Goal: Information Seeking & Learning: Learn about a topic

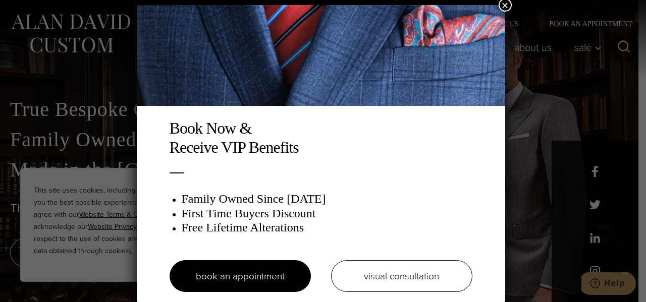
click at [568, 63] on div "Book Now & Receive VIP Benefits Family Owned Since 1913 First Time Buyers Disco…" at bounding box center [323, 151] width 646 height 302
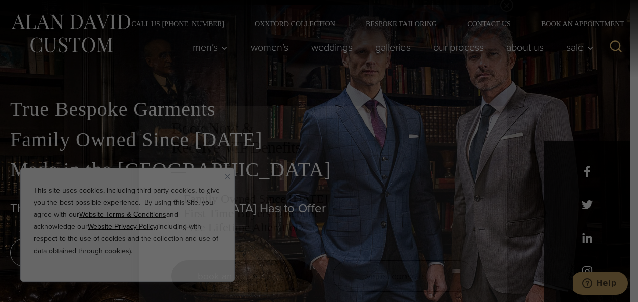
click at [568, 63] on div "Book Now & Receive VIP Benefits Family Owned Since 1913 First Time Buyers Disco…" at bounding box center [319, 151] width 638 height 302
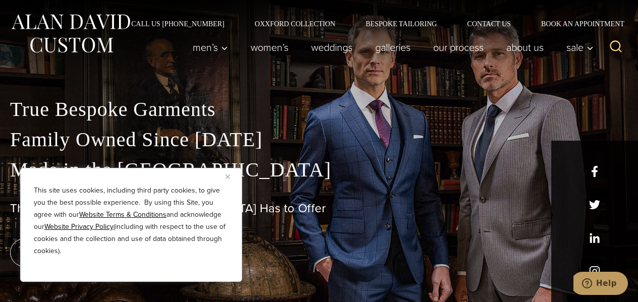
click at [227, 176] on img "Close" at bounding box center [228, 177] width 5 height 5
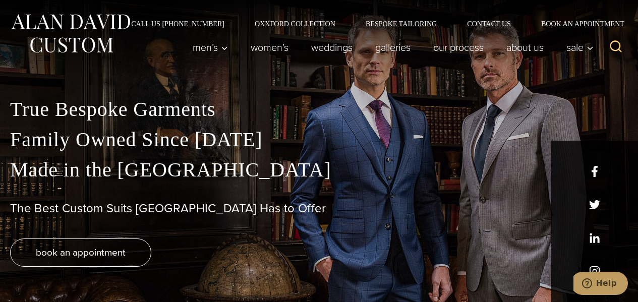
click at [405, 24] on link "Bespoke Tailoring" at bounding box center [401, 23] width 101 height 7
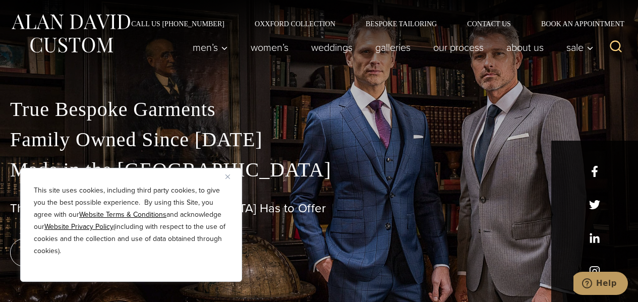
click at [228, 177] on img "Close" at bounding box center [228, 177] width 5 height 5
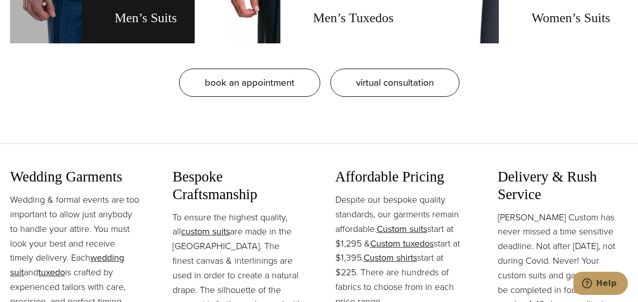
scroll to position [1009, 0]
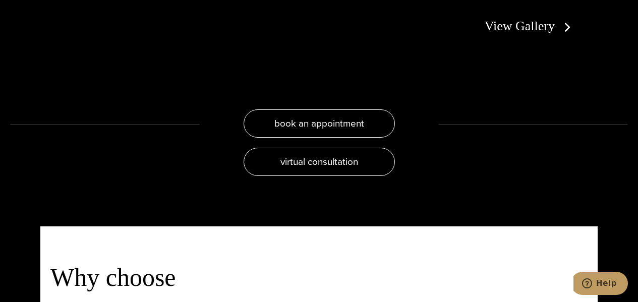
scroll to position [1917, 0]
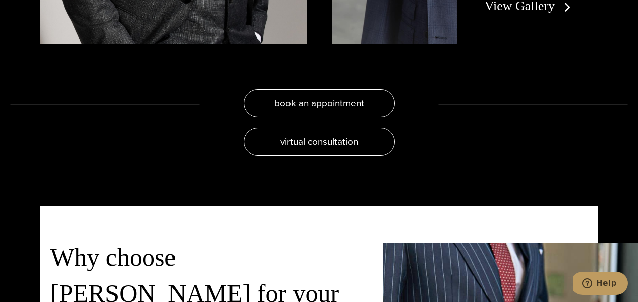
click at [517, 13] on link "View Gallery" at bounding box center [530, 5] width 90 height 15
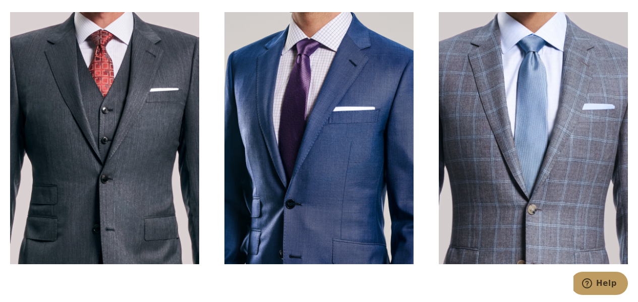
scroll to position [252, 0]
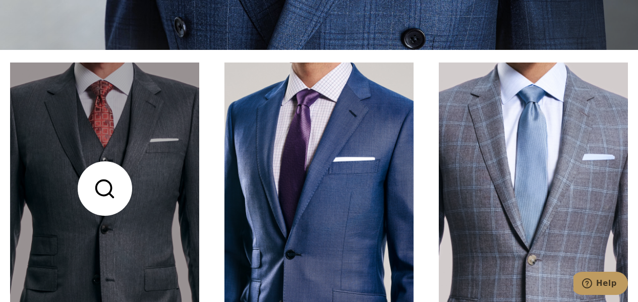
click at [144, 155] on link at bounding box center [104, 189] width 189 height 252
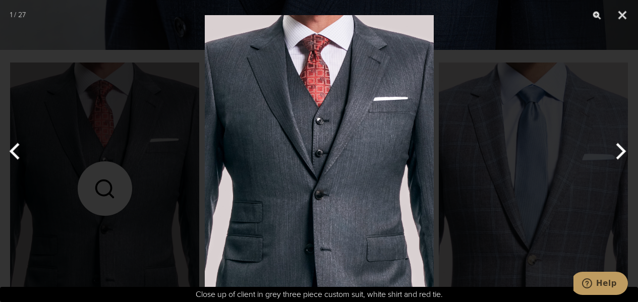
click at [623, 149] on button "Next" at bounding box center [619, 151] width 38 height 50
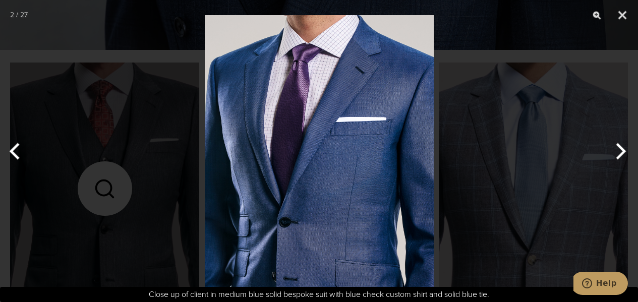
click at [623, 149] on button "Next" at bounding box center [619, 151] width 38 height 50
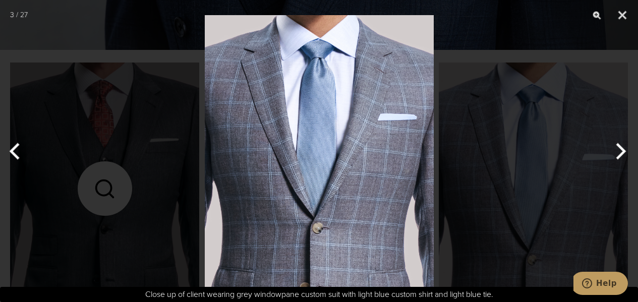
click at [623, 149] on button "Next" at bounding box center [619, 151] width 38 height 50
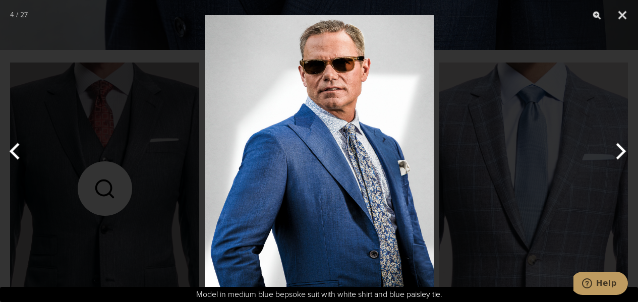
click at [623, 149] on button "Next" at bounding box center [619, 151] width 38 height 50
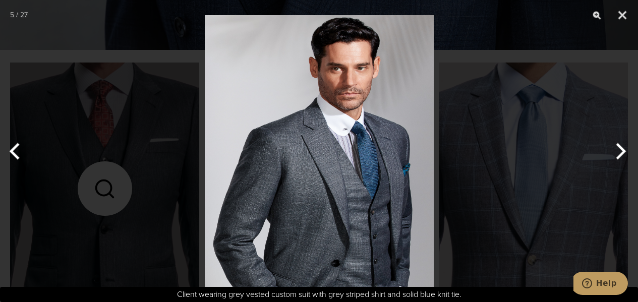
click at [623, 149] on button "Next" at bounding box center [619, 151] width 38 height 50
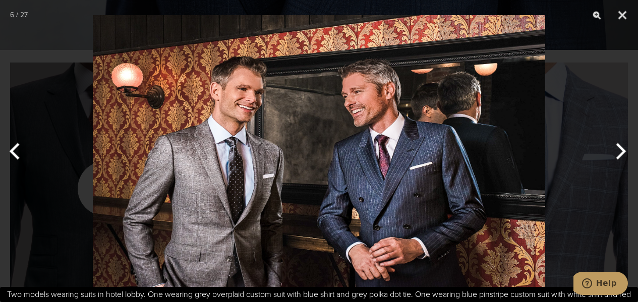
click at [623, 149] on button "Next" at bounding box center [619, 151] width 38 height 50
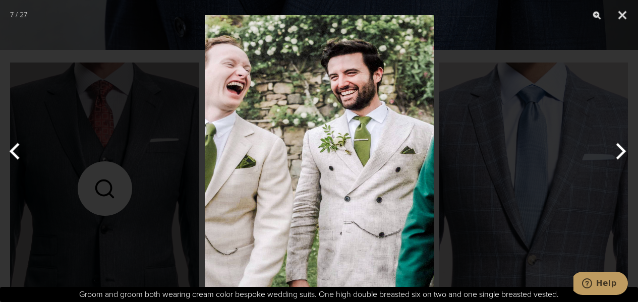
click at [623, 149] on button "Next" at bounding box center [619, 151] width 38 height 50
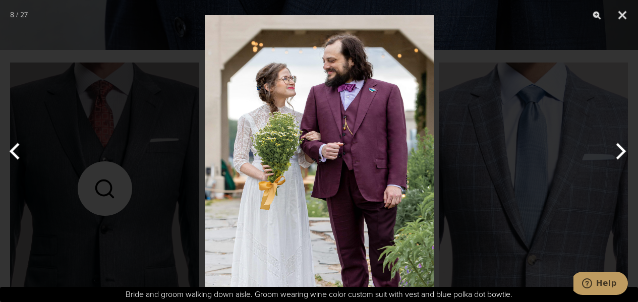
click at [623, 149] on button "Next" at bounding box center [619, 151] width 38 height 50
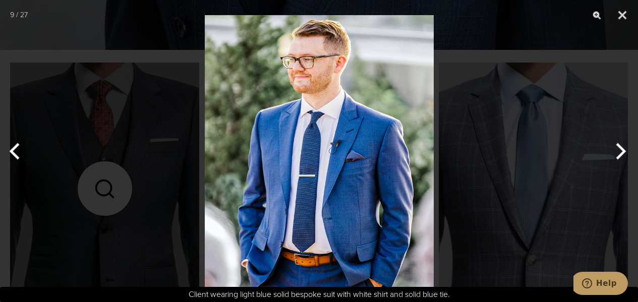
click at [623, 149] on button "Next" at bounding box center [619, 151] width 38 height 50
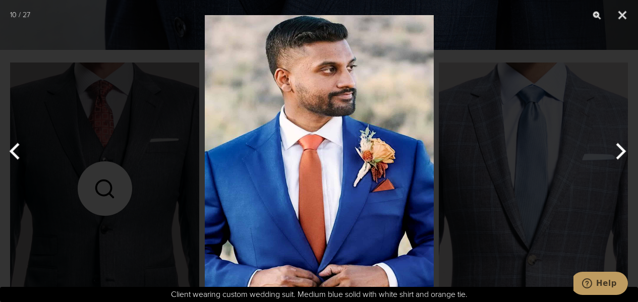
click at [623, 149] on button "Next" at bounding box center [619, 151] width 38 height 50
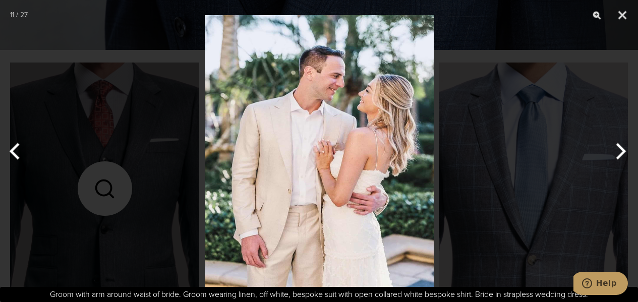
click at [623, 149] on button "Next" at bounding box center [619, 151] width 38 height 50
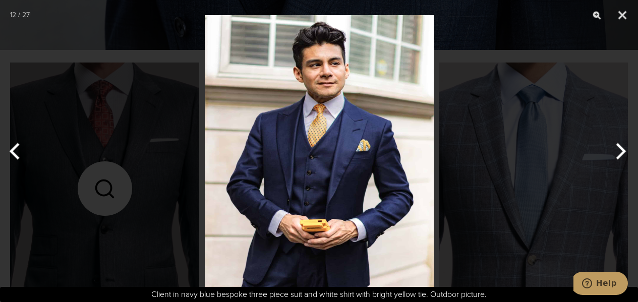
click at [623, 149] on button "Next" at bounding box center [619, 151] width 38 height 50
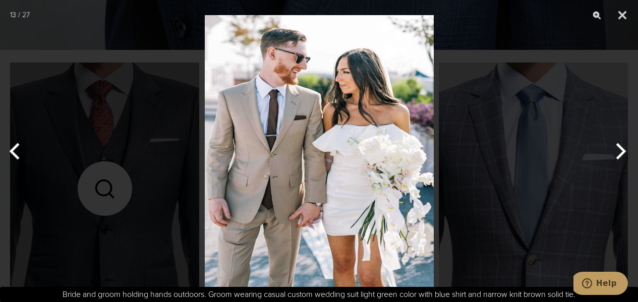
click at [623, 149] on button "Next" at bounding box center [619, 151] width 38 height 50
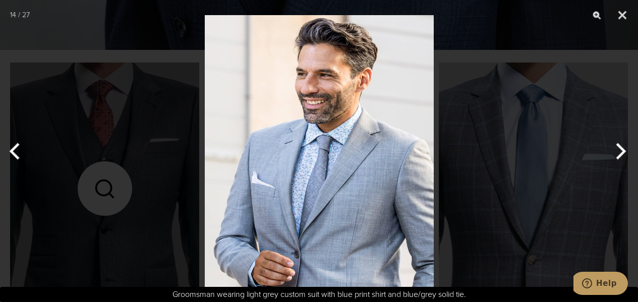
click at [623, 149] on button "Next" at bounding box center [619, 151] width 38 height 50
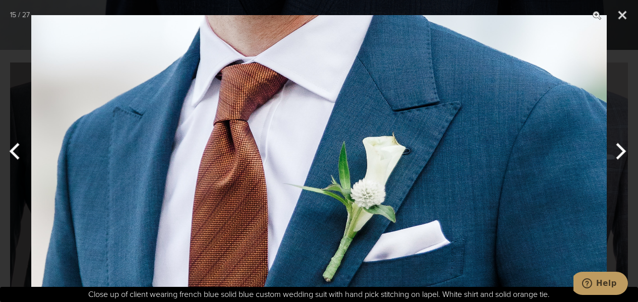
click at [623, 149] on button "Next" at bounding box center [619, 151] width 38 height 50
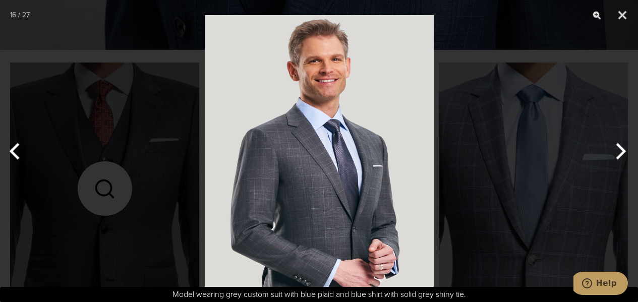
click at [620, 150] on button "Next" at bounding box center [619, 151] width 38 height 50
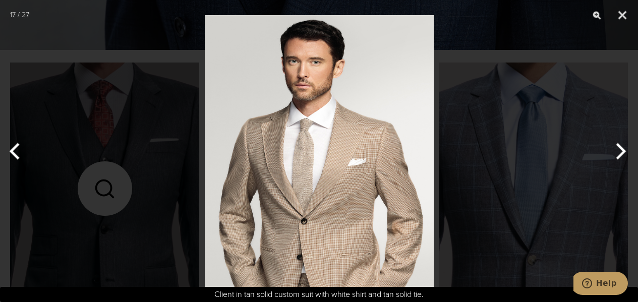
click at [620, 150] on button "Next" at bounding box center [619, 151] width 38 height 50
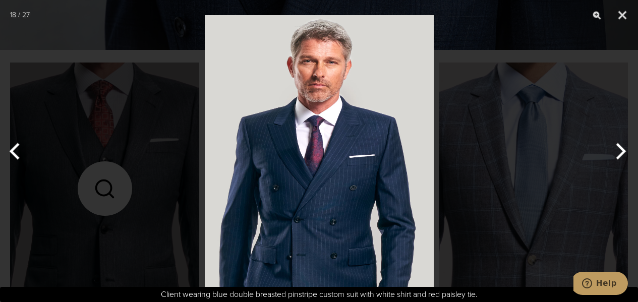
click at [620, 150] on button "Next" at bounding box center [619, 151] width 38 height 50
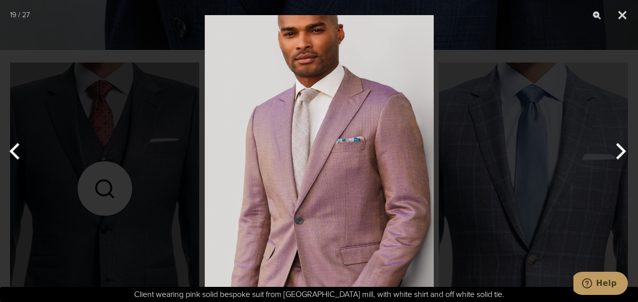
click at [620, 150] on button "Next" at bounding box center [619, 151] width 38 height 50
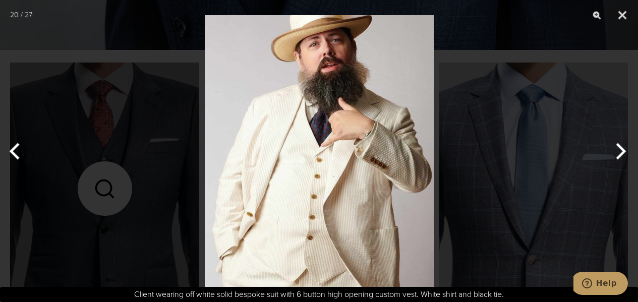
click at [620, 150] on button "Next" at bounding box center [619, 151] width 38 height 50
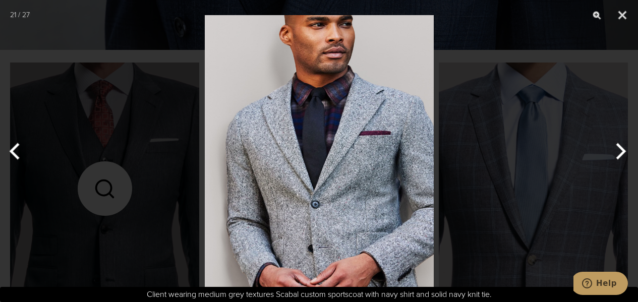
click at [620, 150] on button "Next" at bounding box center [619, 151] width 38 height 50
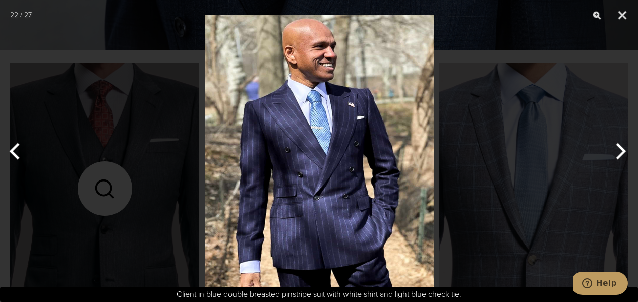
click at [620, 151] on button "Next" at bounding box center [619, 151] width 38 height 50
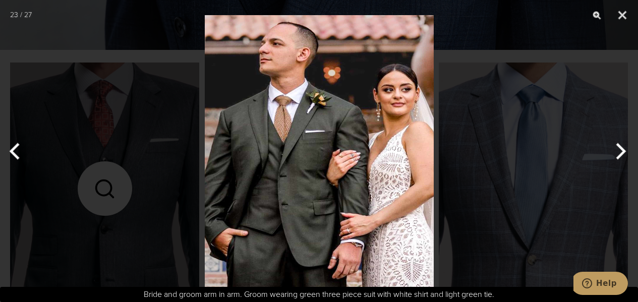
click at [620, 151] on button "Next" at bounding box center [619, 151] width 38 height 50
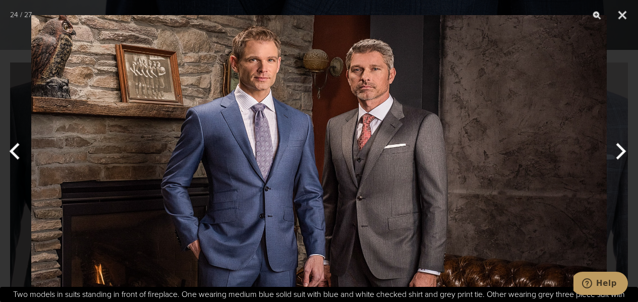
click at [619, 151] on button "Next" at bounding box center [619, 151] width 38 height 50
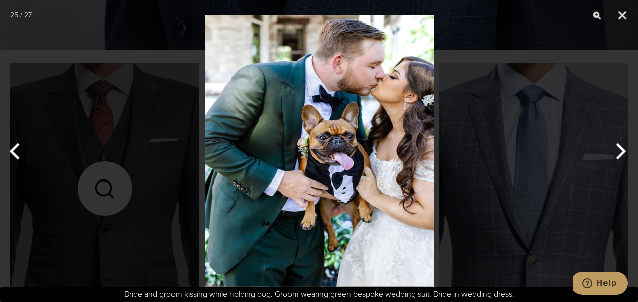
click at [619, 151] on button "Next" at bounding box center [619, 151] width 38 height 50
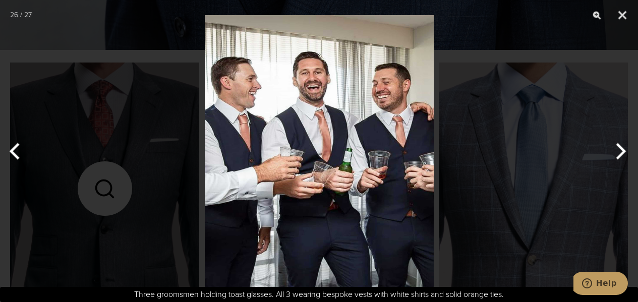
click at [619, 151] on button "Next" at bounding box center [619, 151] width 38 height 50
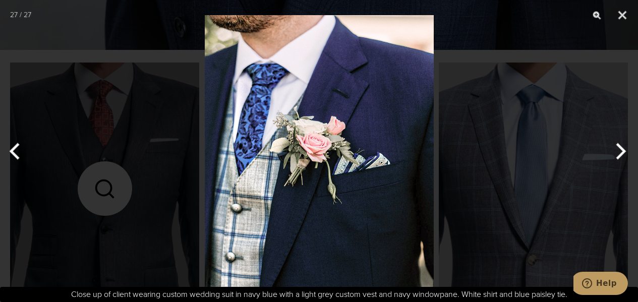
click at [617, 152] on button "Next" at bounding box center [619, 151] width 38 height 50
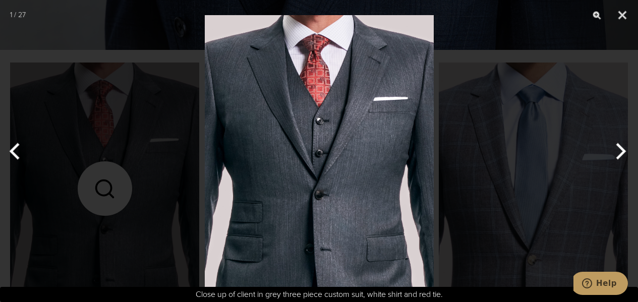
click at [617, 152] on button "Next" at bounding box center [619, 151] width 38 height 50
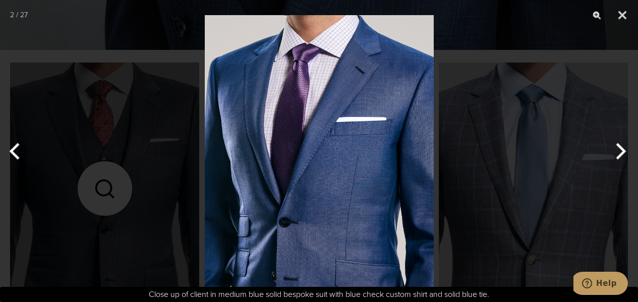
click at [617, 152] on button "Next" at bounding box center [619, 151] width 38 height 50
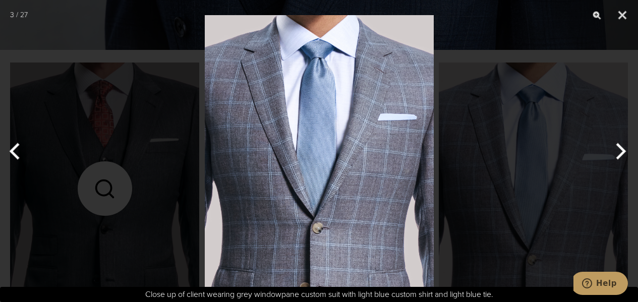
click at [617, 152] on button "Next" at bounding box center [619, 151] width 38 height 50
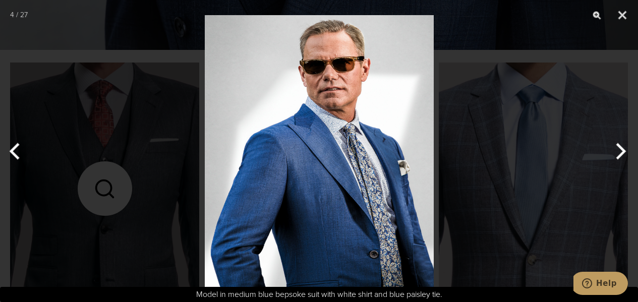
click at [617, 152] on button "Next" at bounding box center [619, 151] width 38 height 50
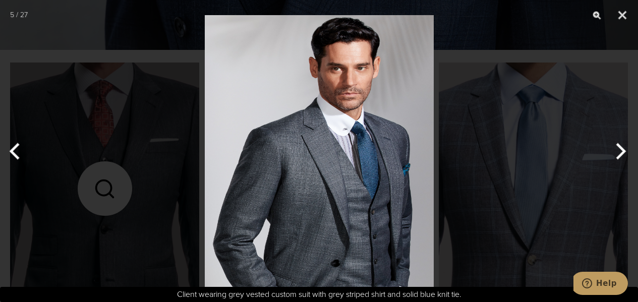
click at [617, 152] on button "Next" at bounding box center [619, 151] width 38 height 50
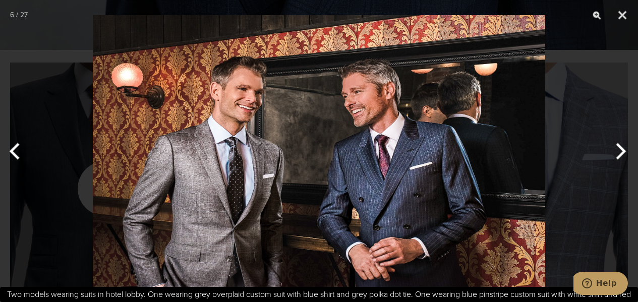
click at [617, 152] on button "Next" at bounding box center [619, 151] width 38 height 50
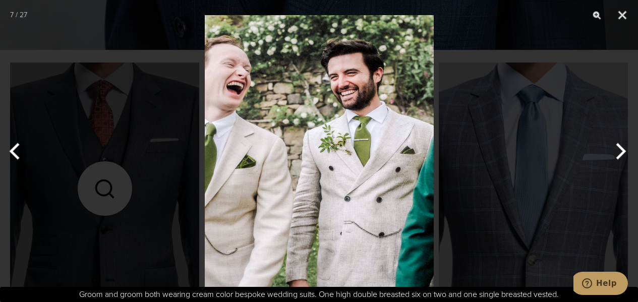
click at [617, 152] on button "Next" at bounding box center [619, 151] width 38 height 50
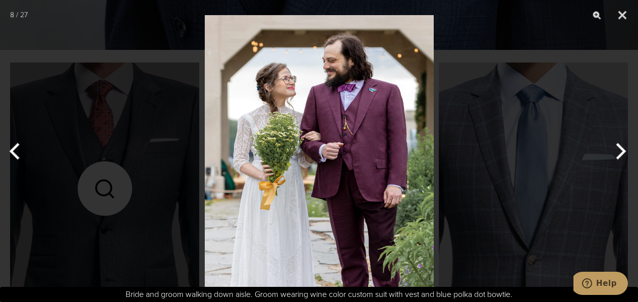
click at [617, 152] on button "Next" at bounding box center [619, 151] width 38 height 50
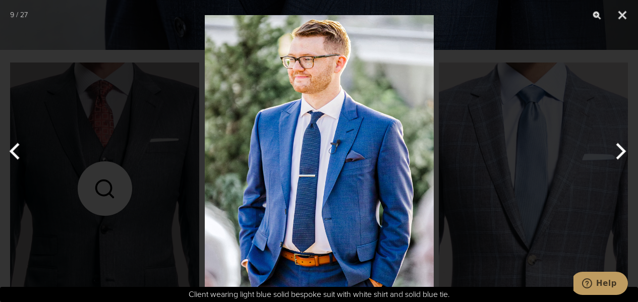
click at [617, 152] on button "Next" at bounding box center [619, 151] width 38 height 50
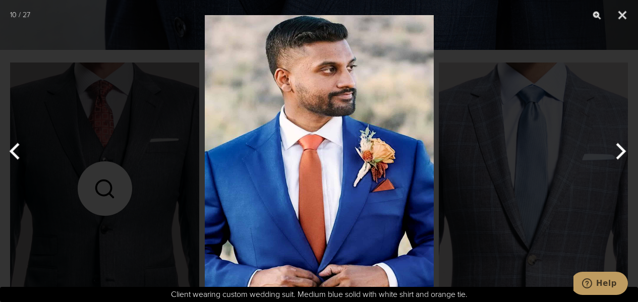
click at [617, 152] on button "Next" at bounding box center [619, 151] width 38 height 50
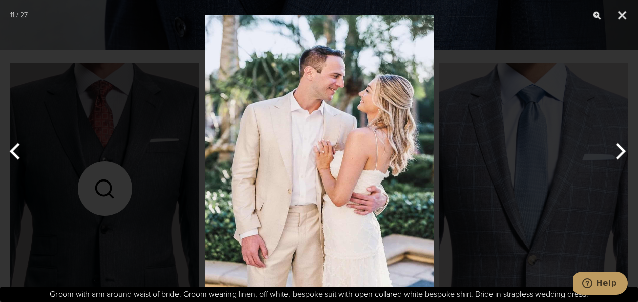
click at [616, 153] on button "Next" at bounding box center [619, 151] width 38 height 50
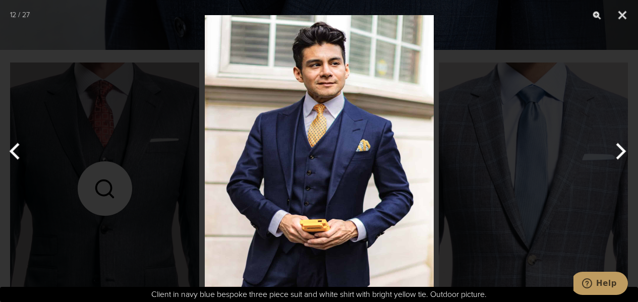
click at [616, 153] on button "Next" at bounding box center [619, 151] width 38 height 50
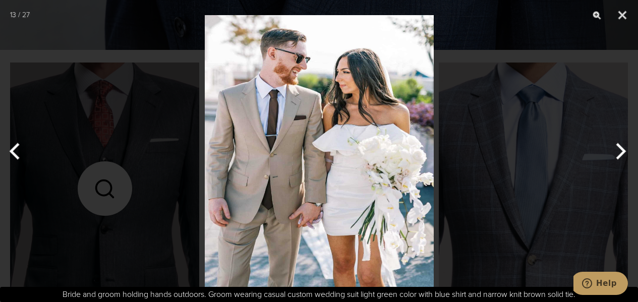
click at [616, 153] on button "Next" at bounding box center [619, 151] width 38 height 50
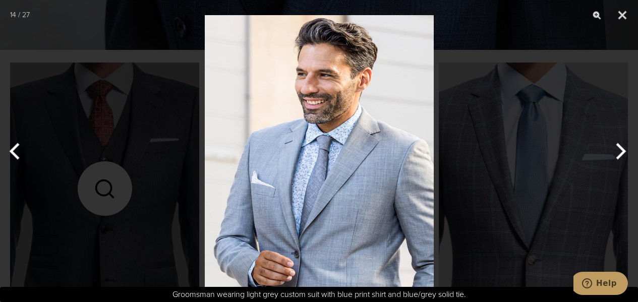
click at [616, 153] on button "Next" at bounding box center [619, 151] width 38 height 50
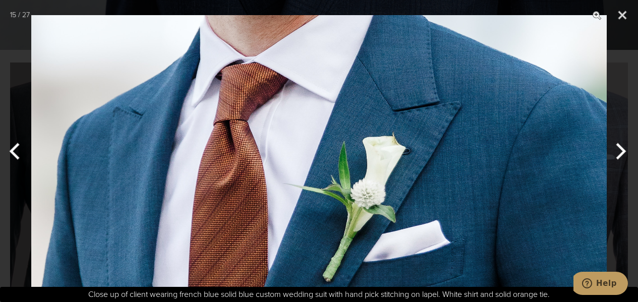
click at [18, 151] on button "Previous" at bounding box center [19, 151] width 38 height 50
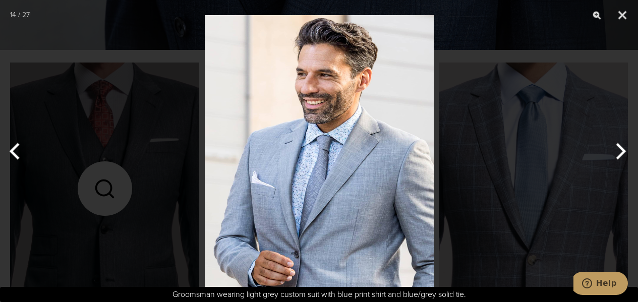
click at [621, 151] on button "Next" at bounding box center [619, 151] width 38 height 50
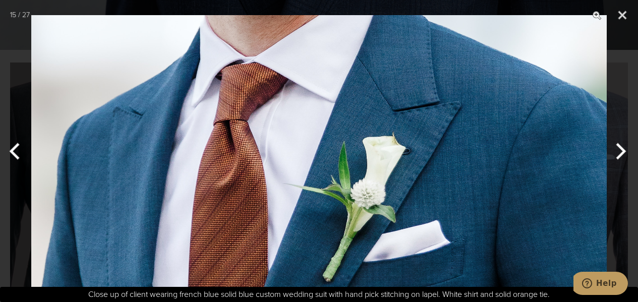
click at [622, 150] on button "Next" at bounding box center [619, 151] width 38 height 50
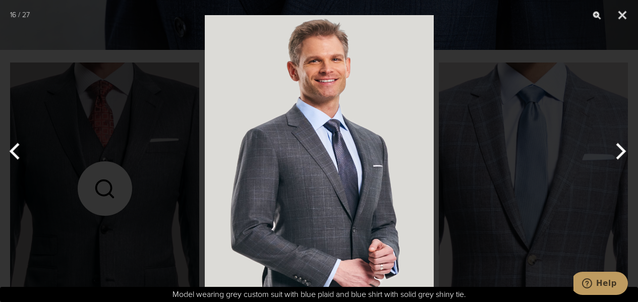
click at [623, 150] on button "Next" at bounding box center [619, 151] width 38 height 50
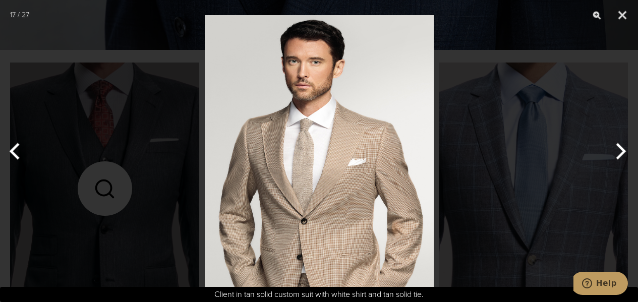
click at [623, 150] on button "Next" at bounding box center [619, 151] width 38 height 50
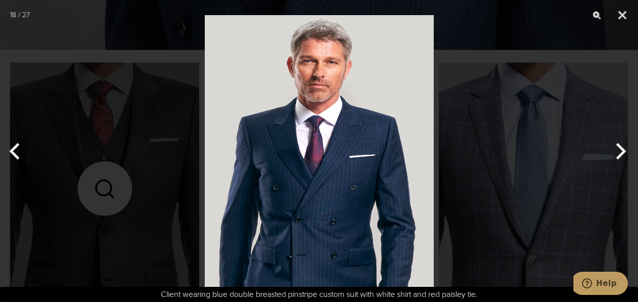
click at [623, 150] on button "Next" at bounding box center [619, 151] width 38 height 50
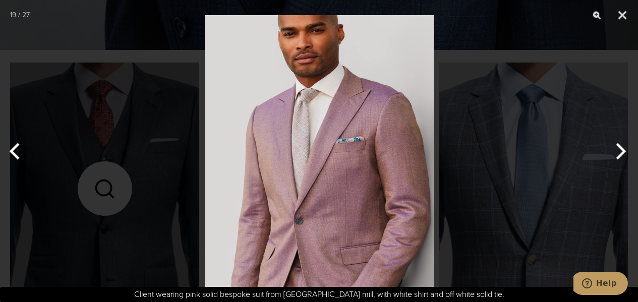
click at [623, 150] on button "Next" at bounding box center [619, 151] width 38 height 50
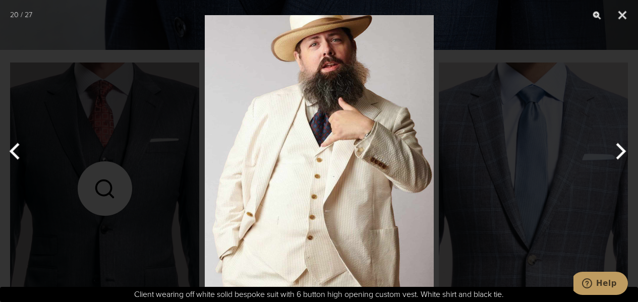
click at [623, 150] on button "Next" at bounding box center [619, 151] width 38 height 50
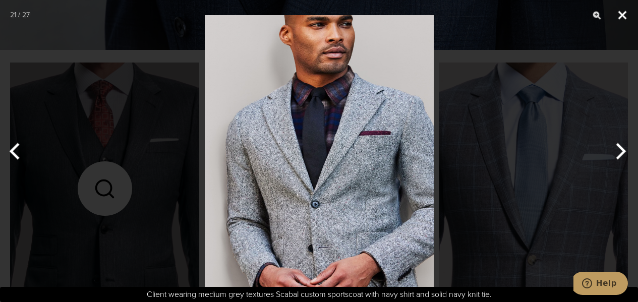
click at [627, 16] on button "Close" at bounding box center [622, 15] width 25 height 30
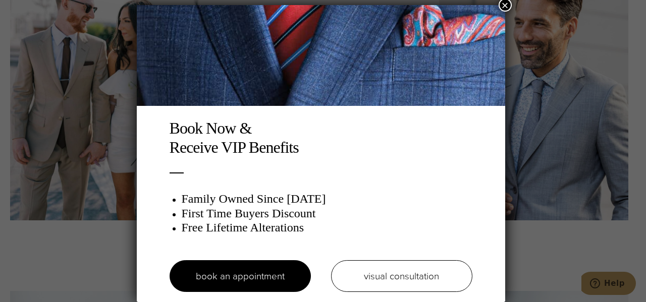
scroll to position [5, 0]
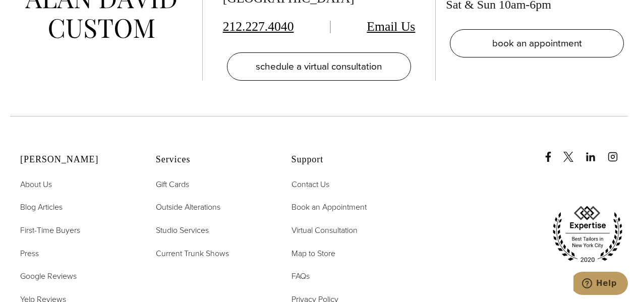
scroll to position [3885, 0]
